Goal: Obtain resource: Obtain resource

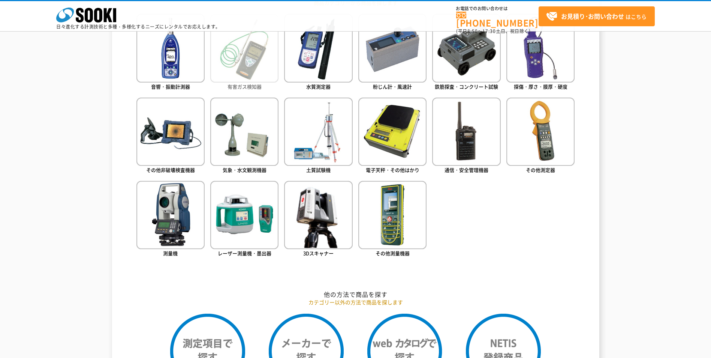
scroll to position [375, 0]
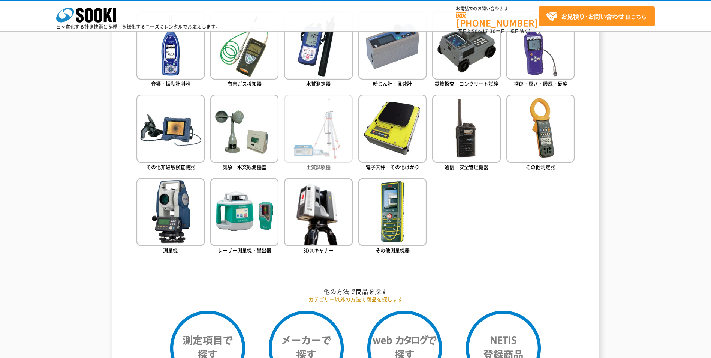
click at [323, 134] on img at bounding box center [318, 128] width 68 height 68
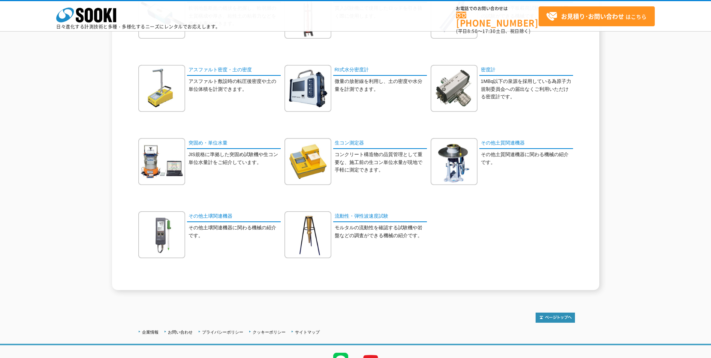
scroll to position [60, 0]
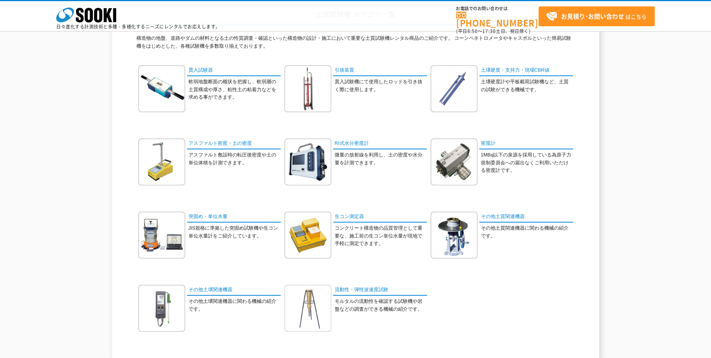
click at [316, 305] on img at bounding box center [307, 307] width 47 height 47
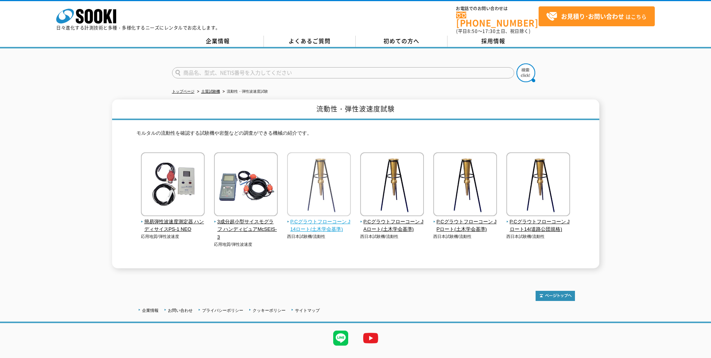
click at [315, 218] on span "P.Cグラウトフローコーン J14ロート(土木学会基準)" at bounding box center [319, 226] width 64 height 16
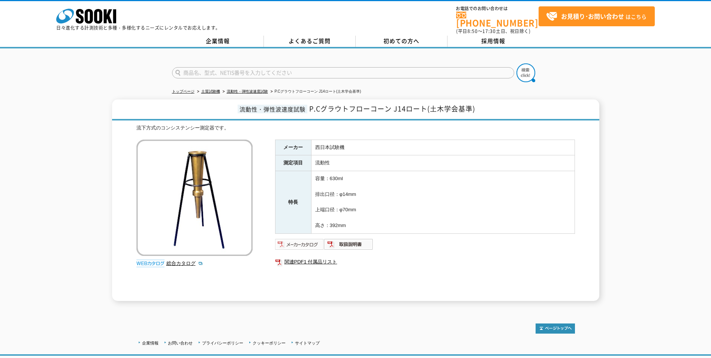
click at [304, 239] on img at bounding box center [299, 244] width 49 height 12
click at [357, 238] on img at bounding box center [348, 244] width 49 height 12
click at [181, 260] on link "総合カタログ" at bounding box center [184, 263] width 37 height 6
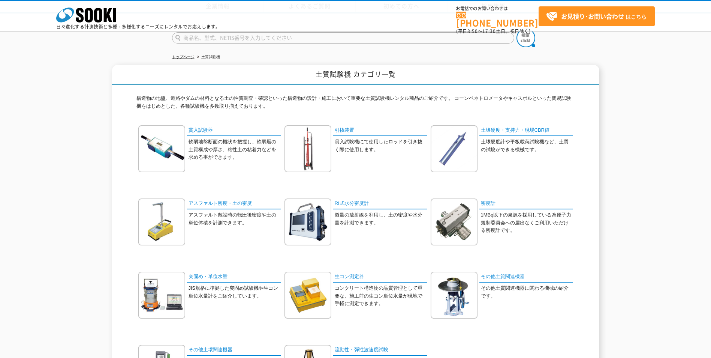
scroll to position [60, 0]
